Goal: Information Seeking & Learning: Learn about a topic

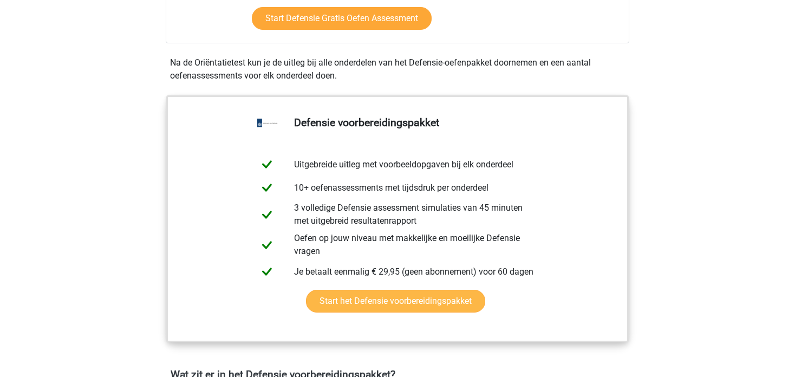
scroll to position [673, 0]
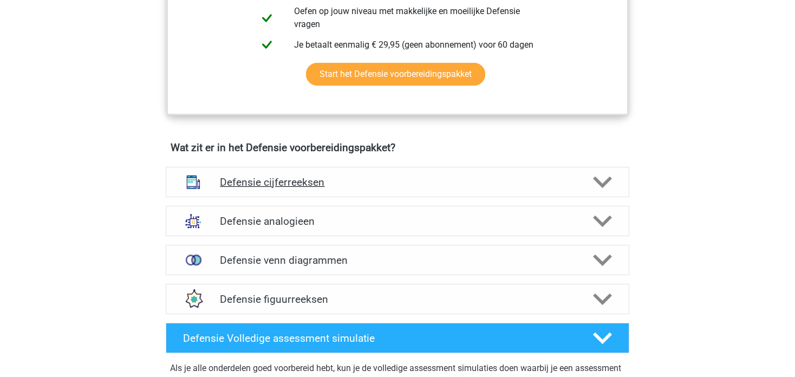
click at [397, 193] on div "Defensie cijferreeksen" at bounding box center [398, 182] width 464 height 30
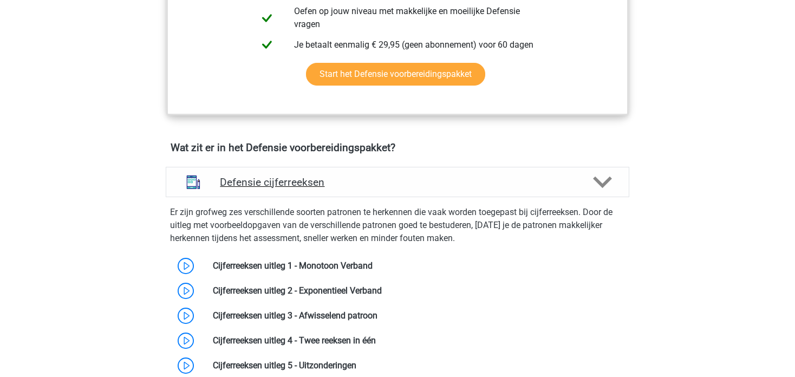
click at [397, 193] on div "Defensie cijferreeksen" at bounding box center [398, 182] width 464 height 30
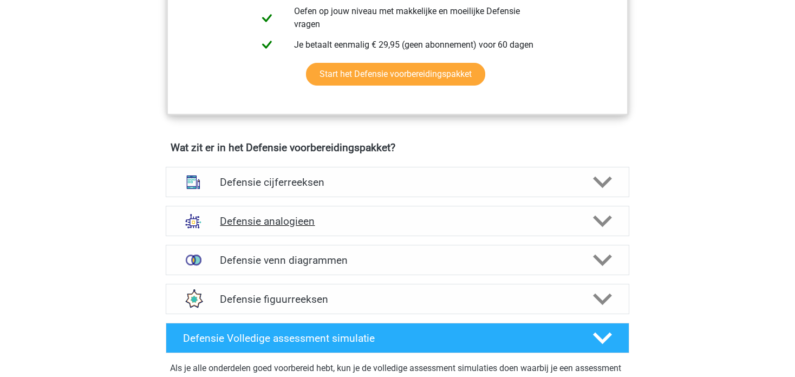
click at [385, 223] on h4 "Defensie analogieen" at bounding box center [397, 221] width 355 height 12
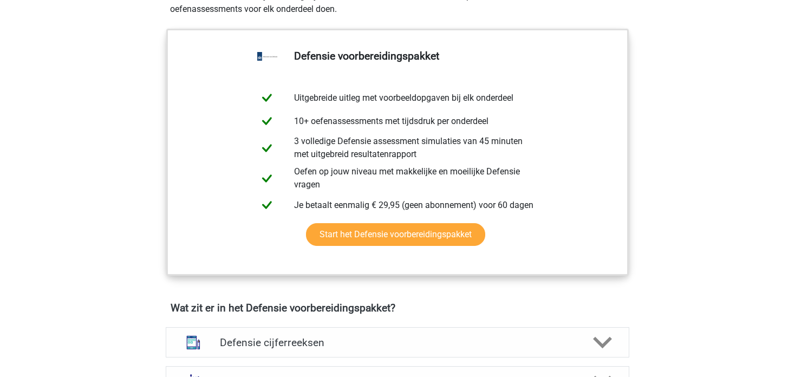
scroll to position [315, 0]
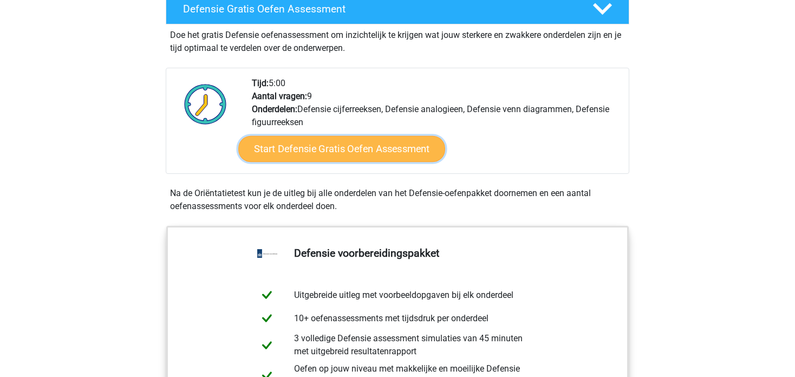
click at [368, 148] on link "Start Defensie Gratis Oefen Assessment" at bounding box center [341, 149] width 207 height 26
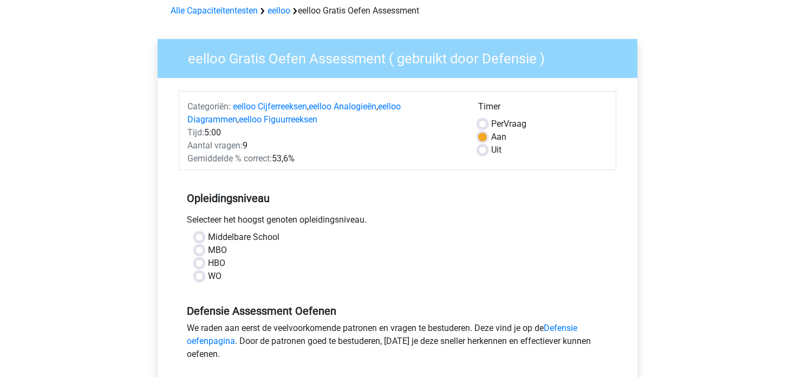
scroll to position [51, 0]
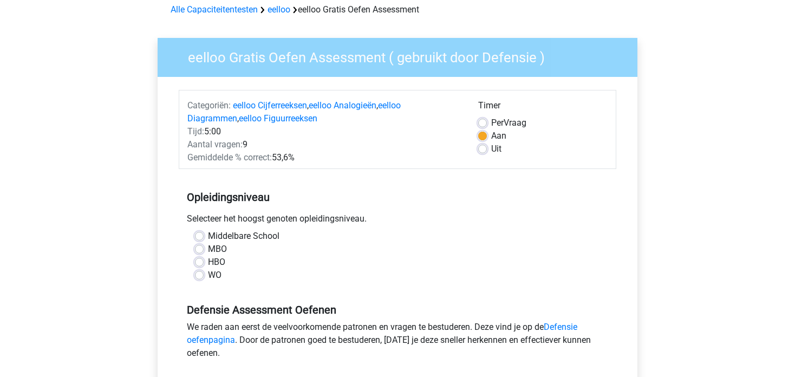
click at [223, 248] on label "MBO" at bounding box center [217, 249] width 19 height 13
click at [204, 248] on input "MBO" at bounding box center [199, 248] width 9 height 11
radio input "true"
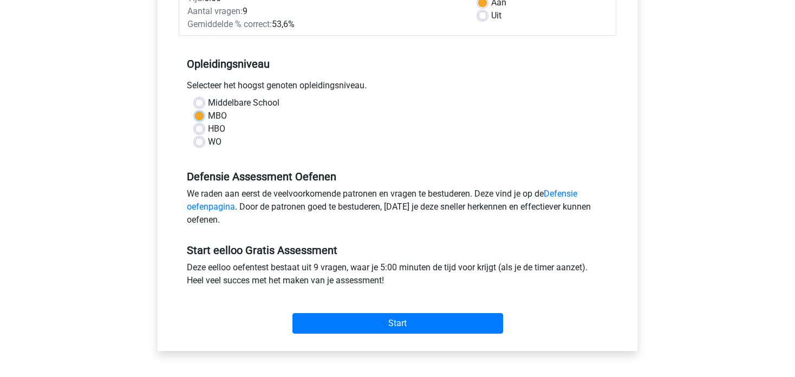
scroll to position [184, 0]
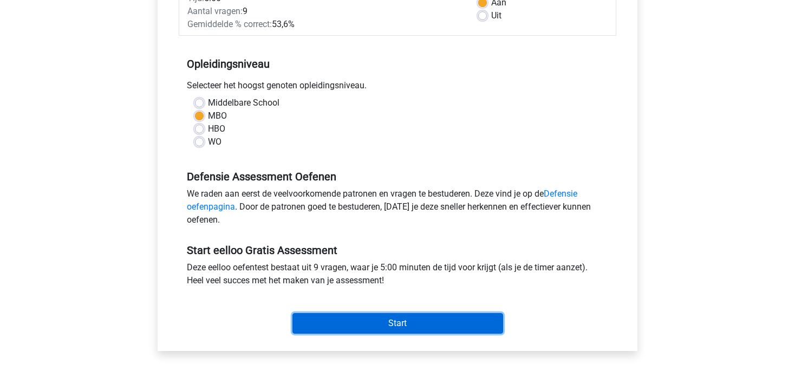
click at [340, 318] on input "Start" at bounding box center [398, 323] width 211 height 21
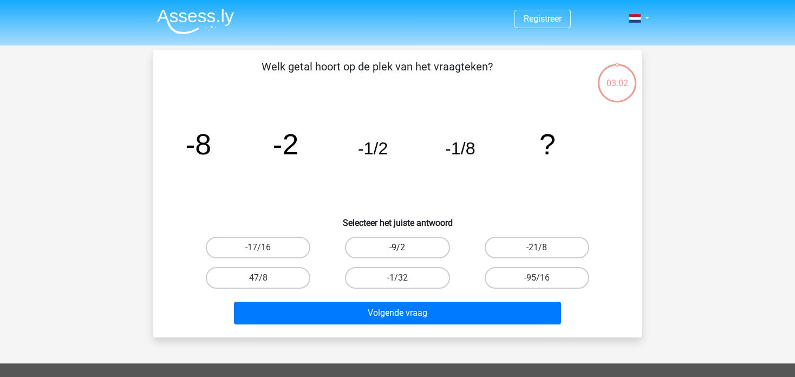
click at [385, 247] on label "-9/2" at bounding box center [397, 248] width 105 height 22
click at [398, 248] on input "-9/2" at bounding box center [401, 251] width 7 height 7
radio input "true"
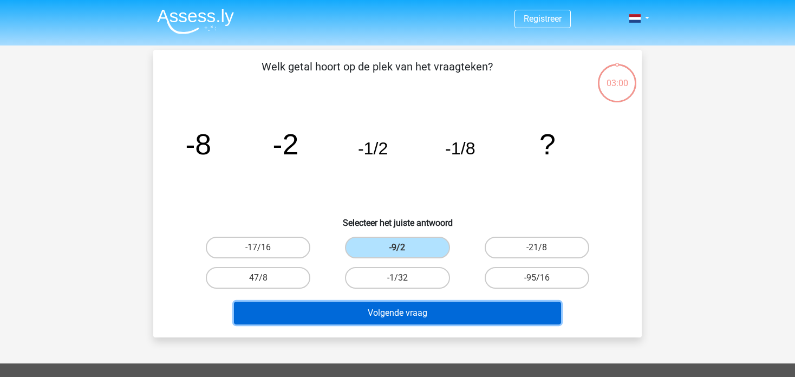
click at [400, 313] on button "Volgende vraag" at bounding box center [398, 313] width 328 height 23
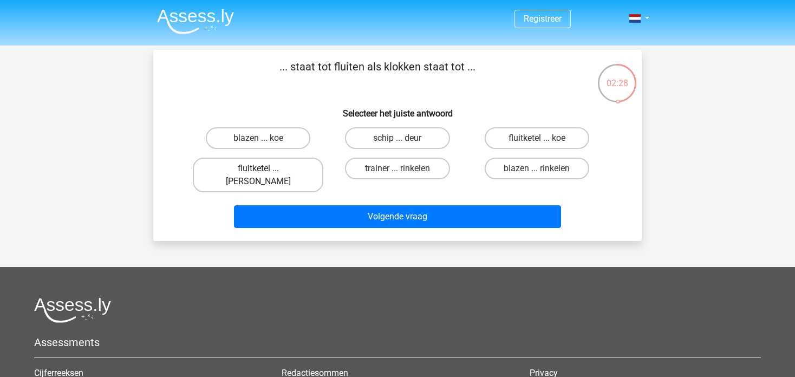
click at [290, 170] on label "fluitketel ... luiden" at bounding box center [258, 175] width 131 height 35
click at [265, 170] on input "fluitketel ... luiden" at bounding box center [261, 171] width 7 height 7
radio input "true"
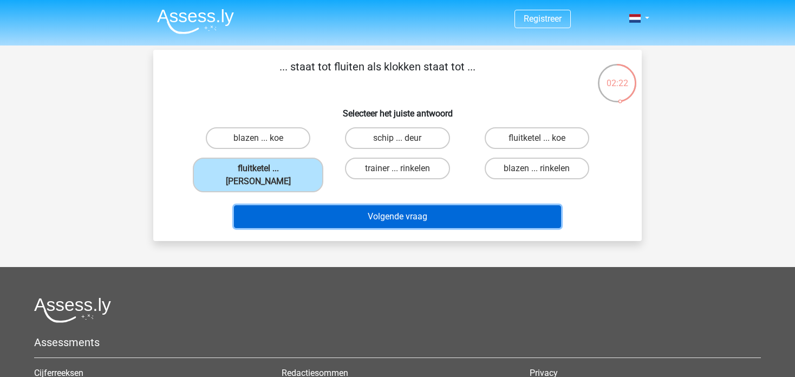
click at [374, 209] on button "Volgende vraag" at bounding box center [398, 216] width 328 height 23
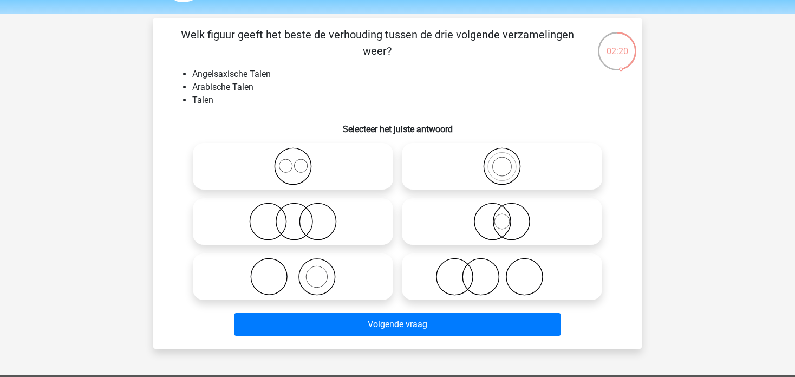
scroll to position [33, 0]
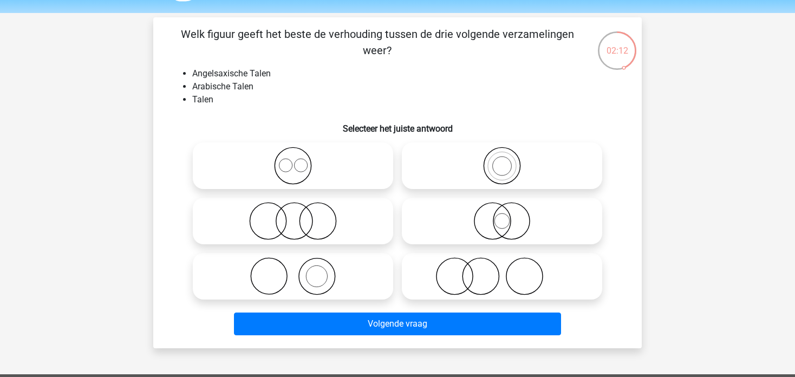
click at [308, 171] on icon at bounding box center [293, 166] width 192 height 38
click at [300, 160] on input "radio" at bounding box center [296, 156] width 7 height 7
radio input "true"
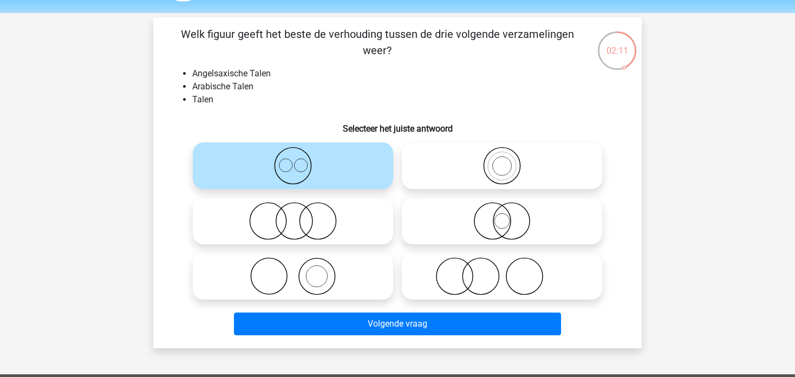
click at [422, 187] on label at bounding box center [502, 165] width 200 height 47
click at [502, 160] on input "radio" at bounding box center [505, 156] width 7 height 7
radio input "true"
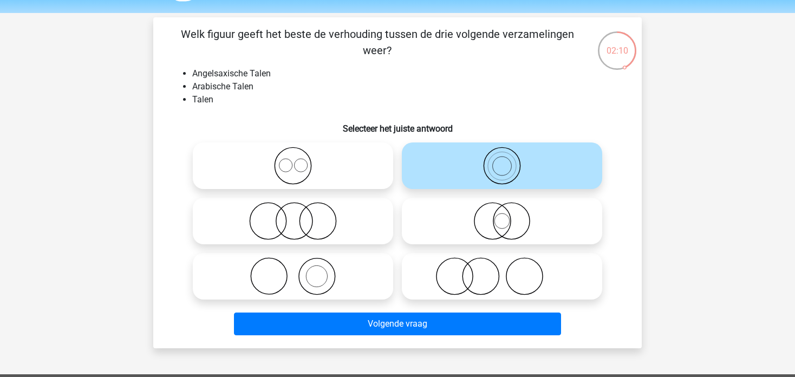
click at [422, 187] on label at bounding box center [502, 165] width 200 height 47
click at [502, 160] on input "radio" at bounding box center [505, 156] width 7 height 7
click at [372, 217] on icon at bounding box center [293, 221] width 192 height 38
click at [300, 216] on input "radio" at bounding box center [296, 212] width 7 height 7
radio input "true"
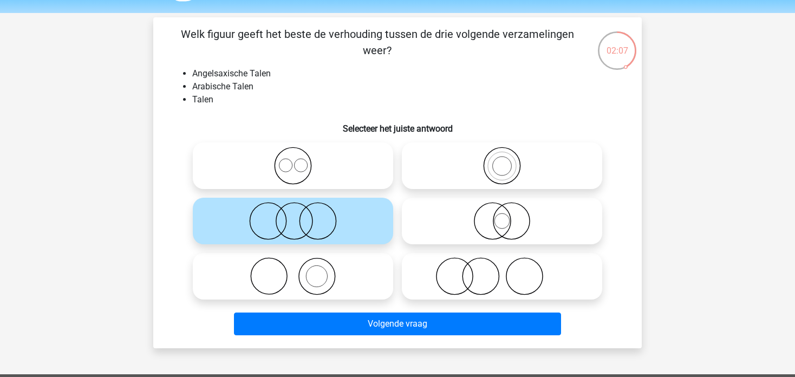
click at [403, 89] on li "Arabische Talen" at bounding box center [408, 86] width 432 height 13
